Goal: Task Accomplishment & Management: Use online tool/utility

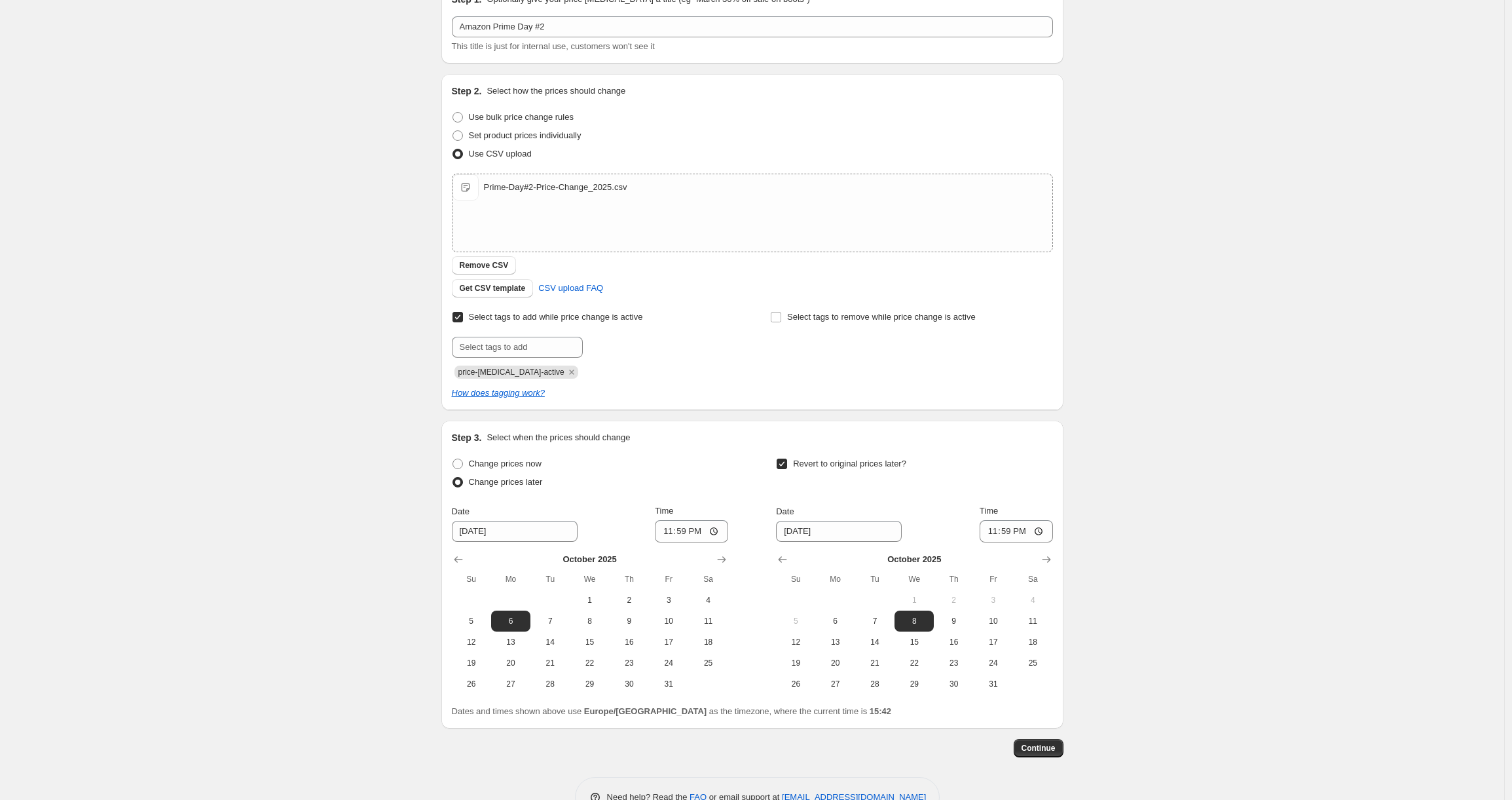
scroll to position [105, 0]
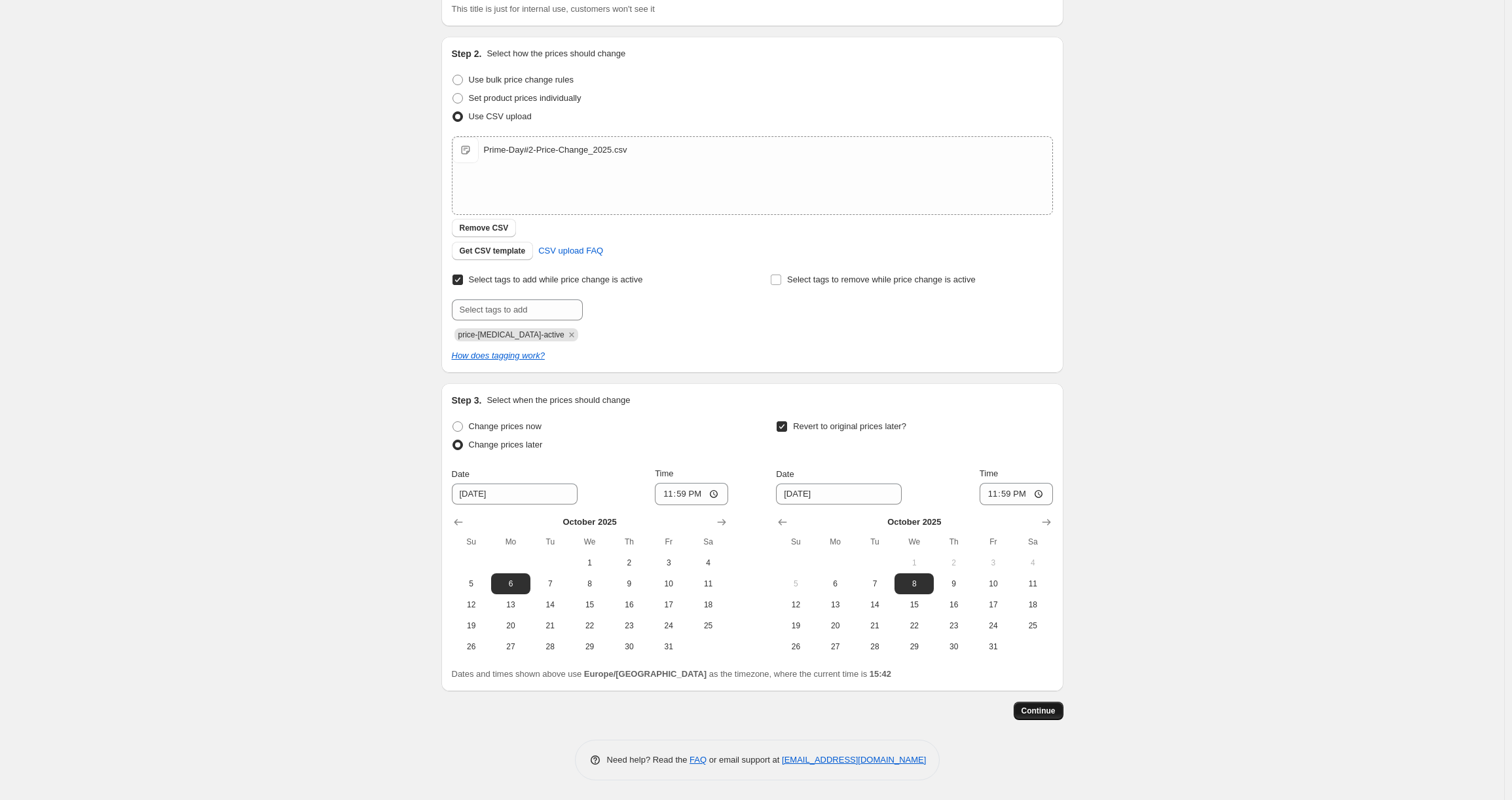
click at [1050, 712] on span "Continue" at bounding box center [1038, 710] width 34 height 11
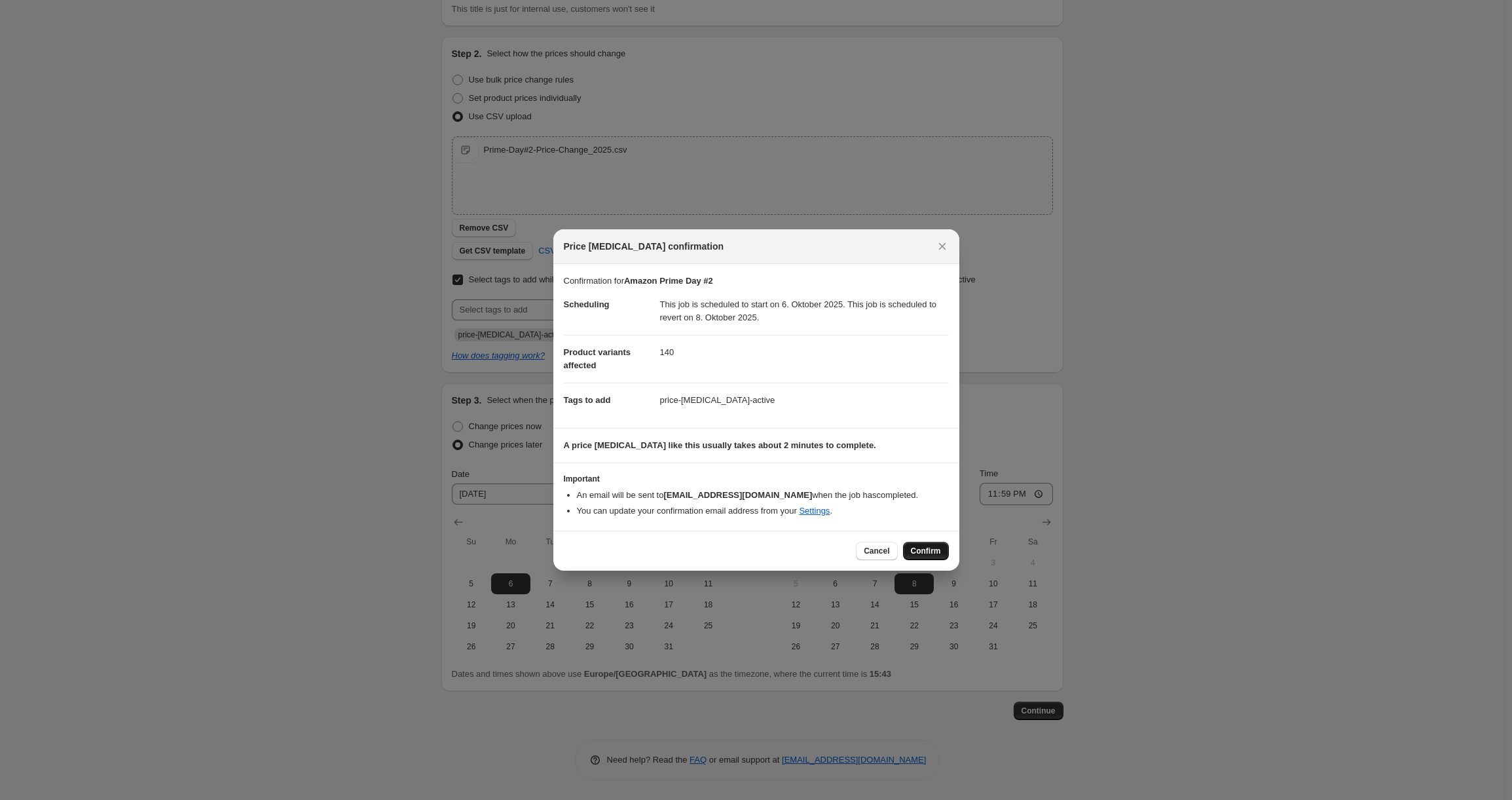
click at [930, 550] on span "Confirm" at bounding box center [925, 550] width 30 height 11
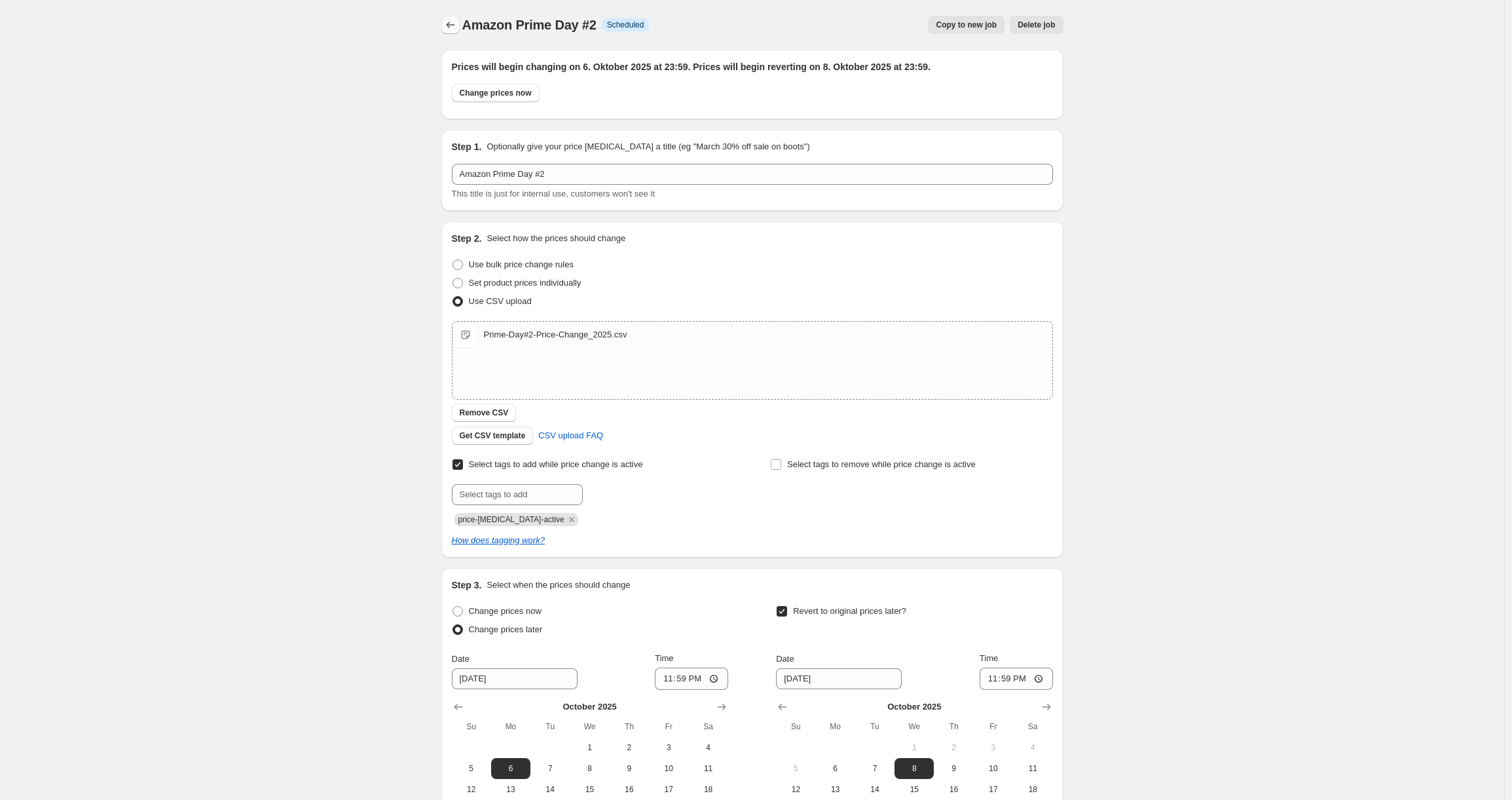
click at [454, 24] on icon "Price change jobs" at bounding box center [450, 25] width 13 height 13
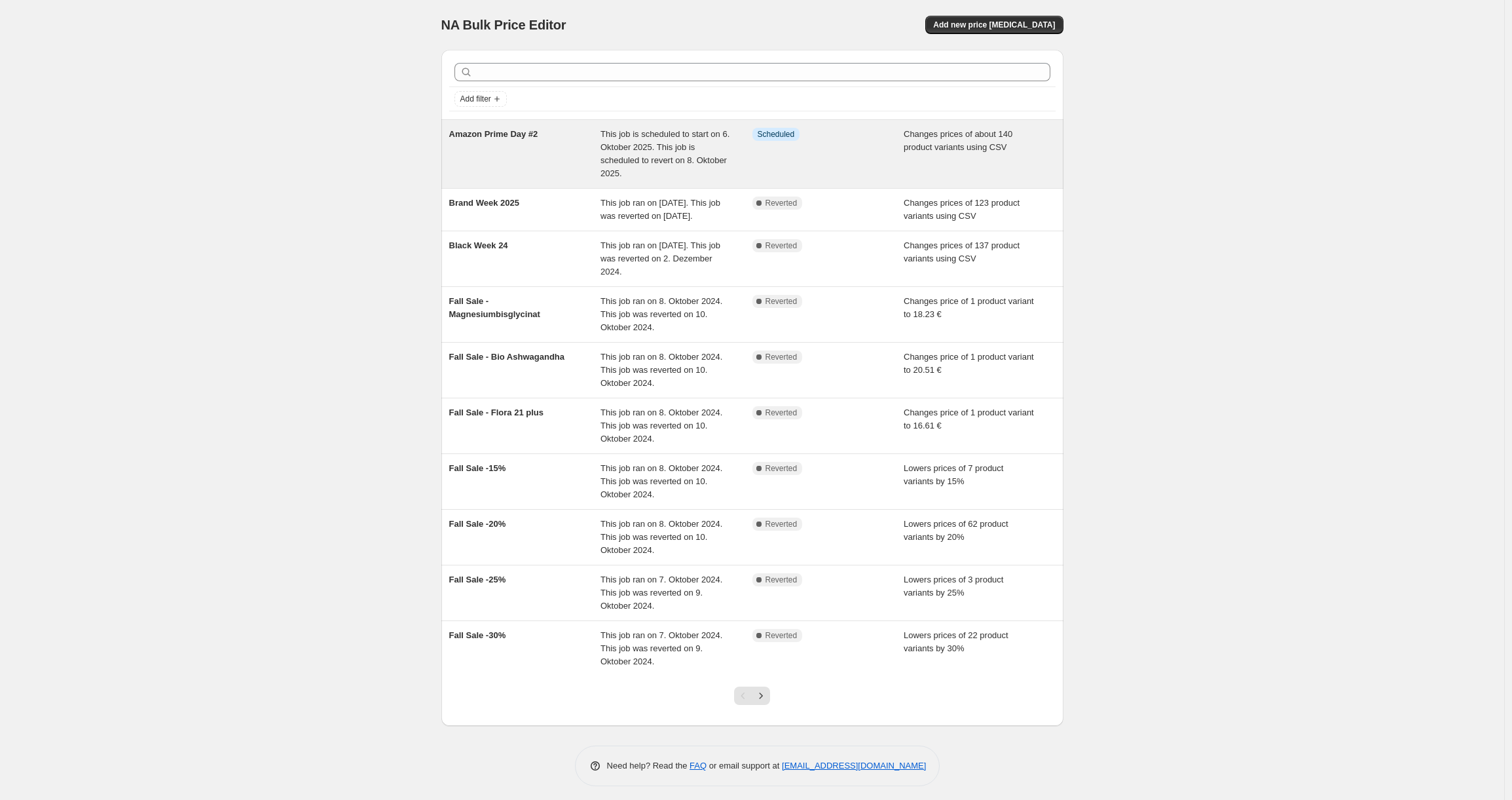
click at [584, 142] on div "Amazon Prime Day #2" at bounding box center [525, 154] width 152 height 52
